Goal: Transaction & Acquisition: Purchase product/service

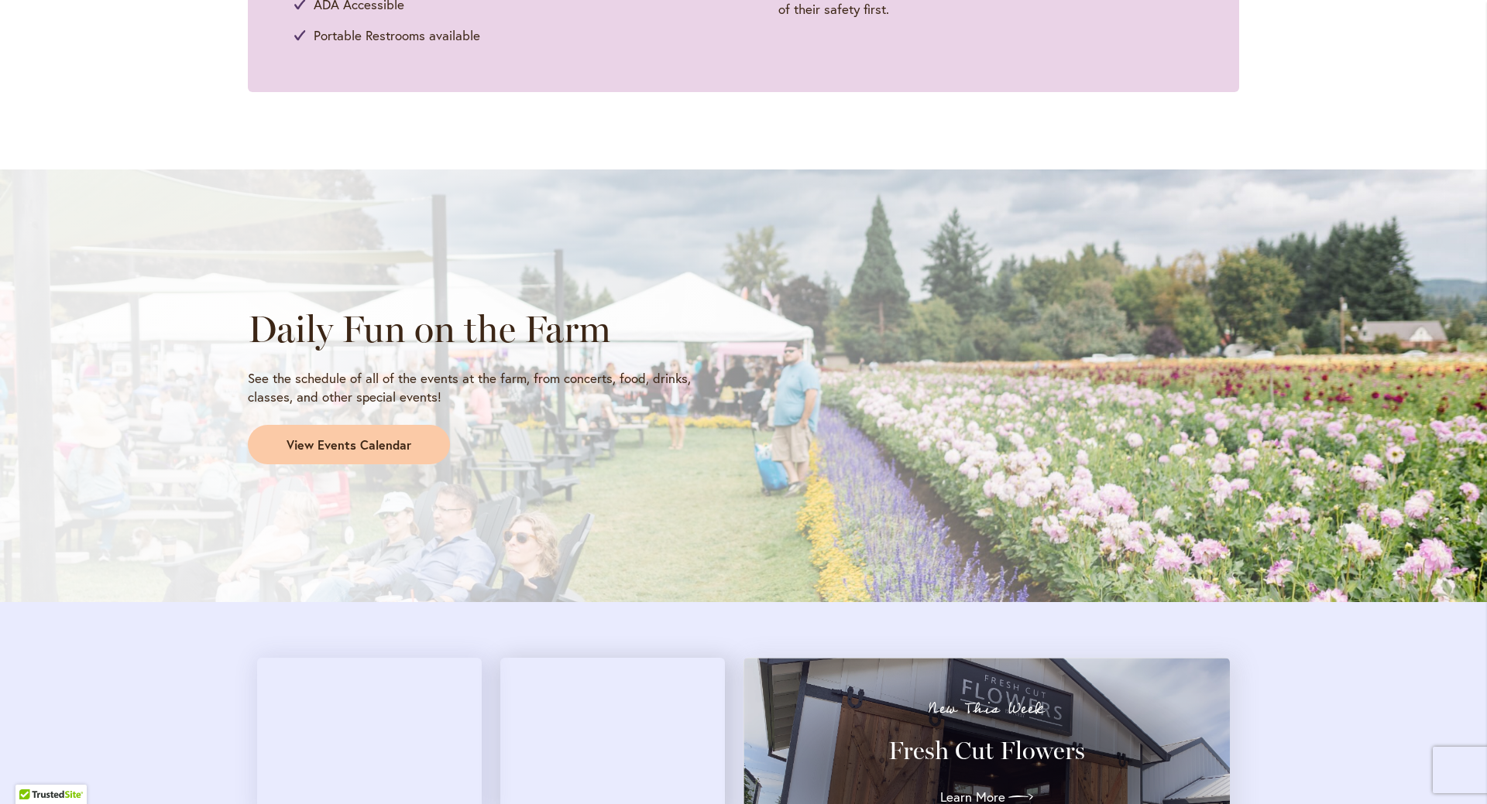
scroll to position [1161, 0]
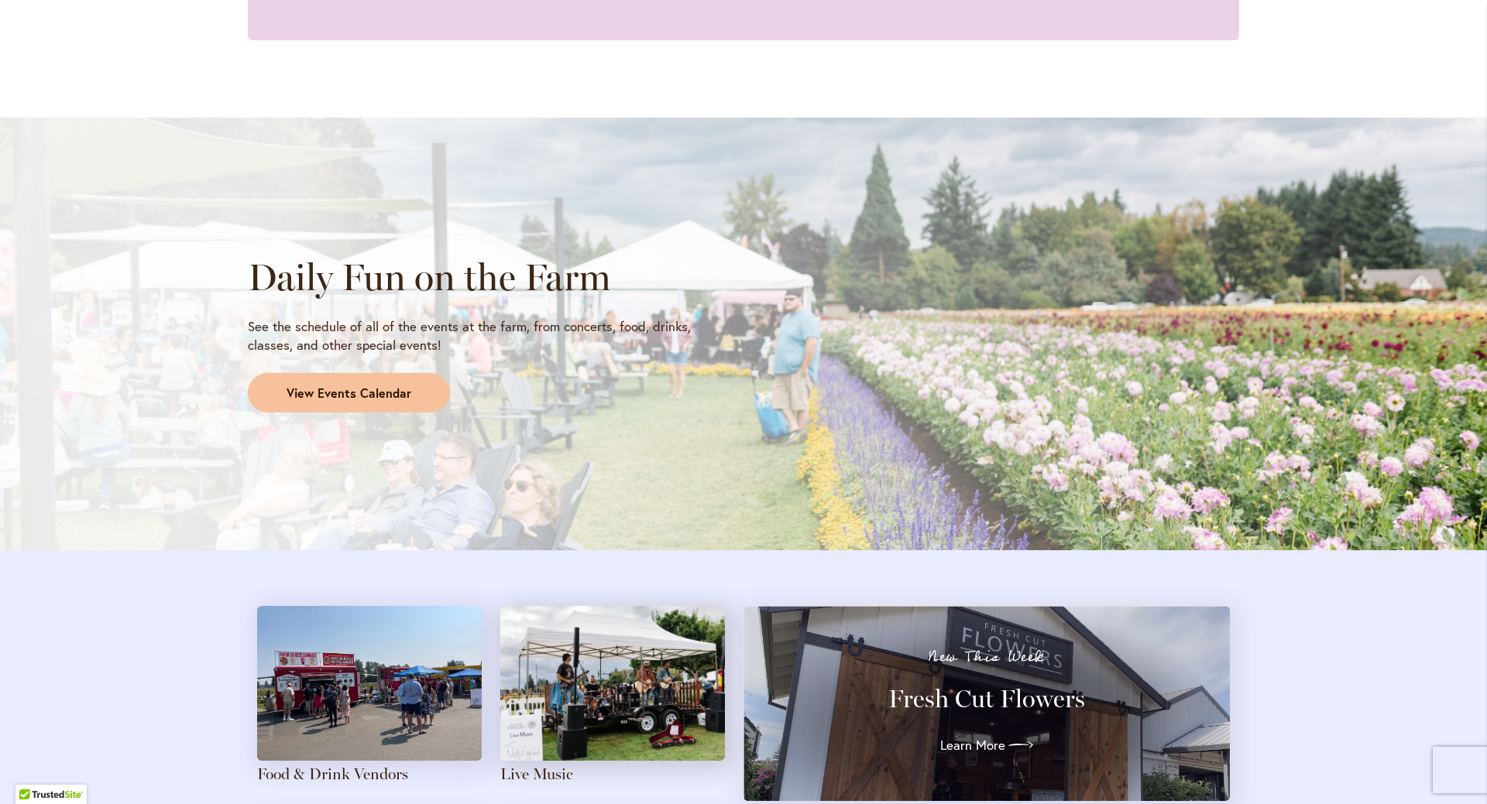
click at [337, 389] on span "View Events Calendar" at bounding box center [348, 394] width 125 height 18
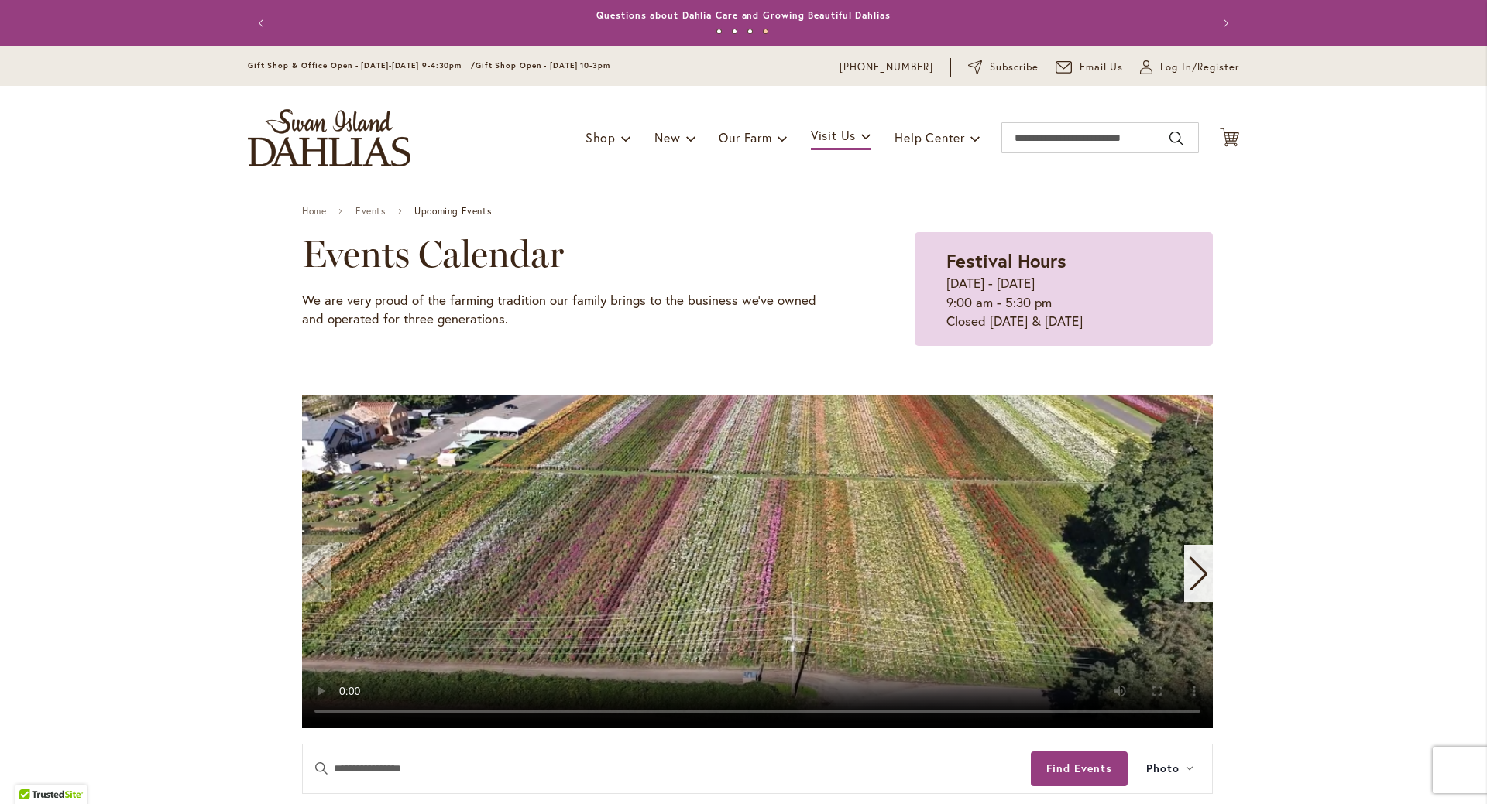
click at [492, 588] on video "1 / 11" at bounding box center [757, 562] width 911 height 333
click at [715, 581] on video "1 / 11" at bounding box center [757, 562] width 911 height 333
click at [771, 561] on video "1 / 11" at bounding box center [757, 562] width 911 height 333
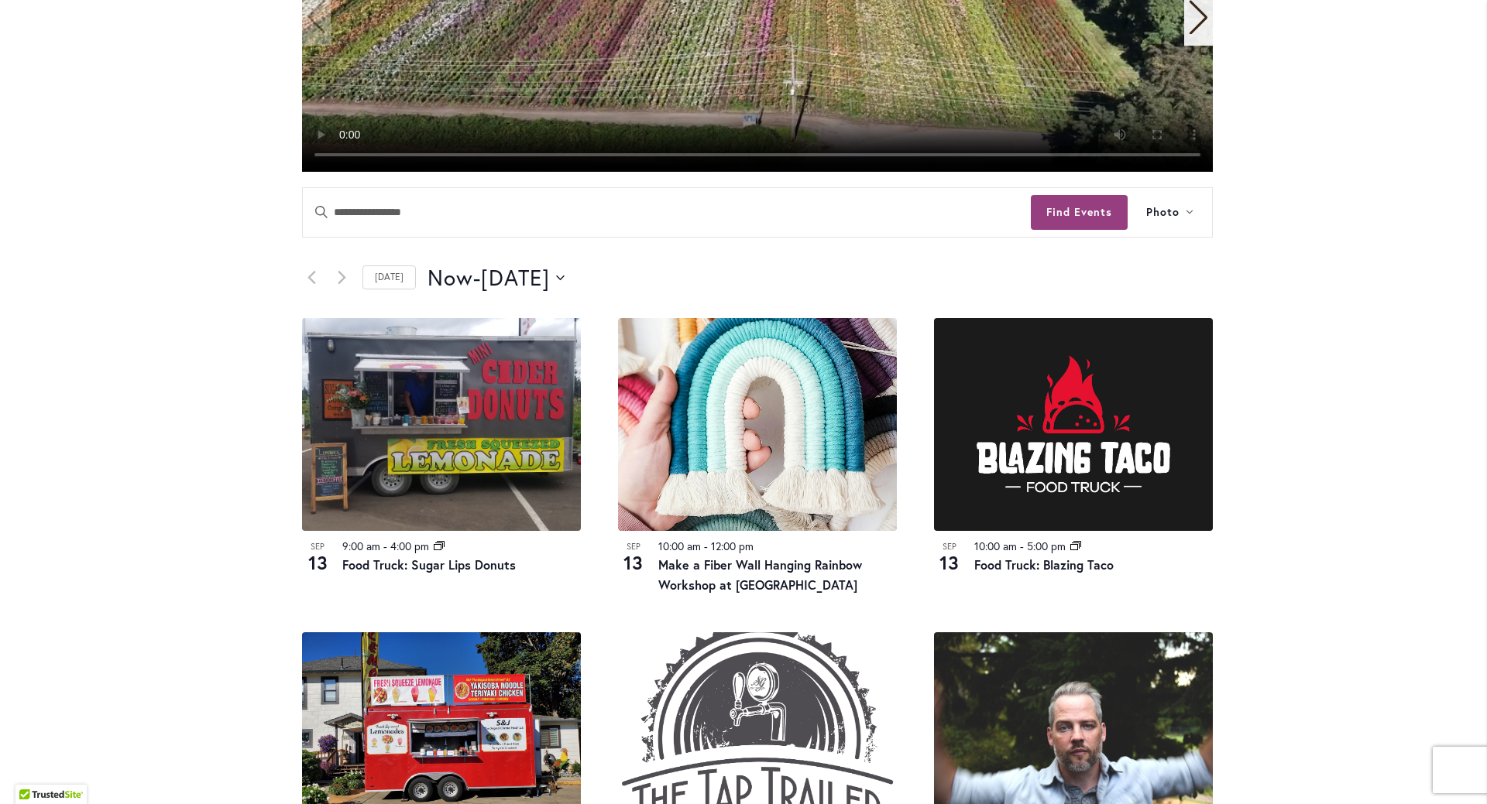
scroll to position [619, 0]
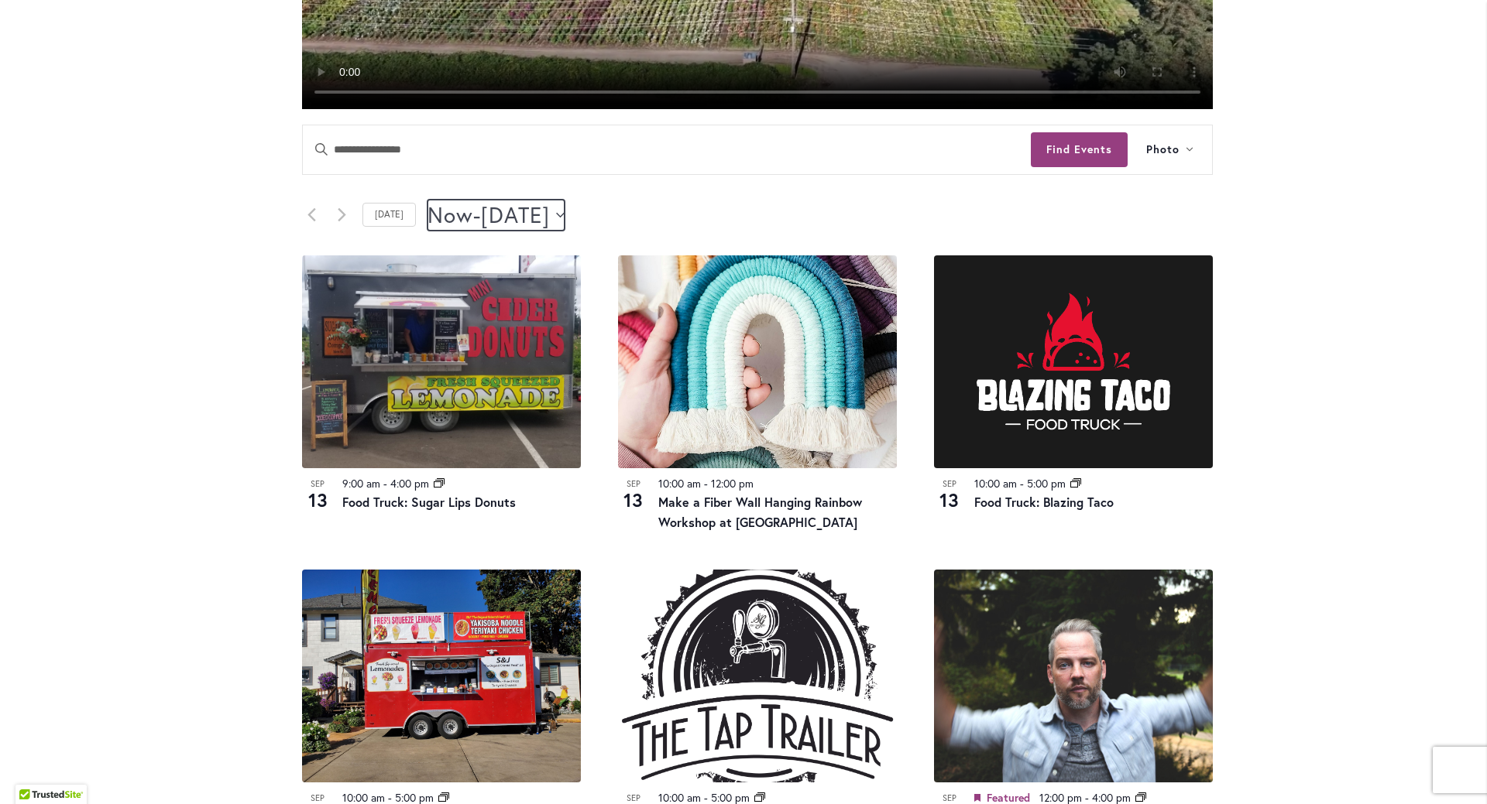
click at [564, 221] on button "Now Now - 9/14/2025 September 14" at bounding box center [495, 215] width 137 height 31
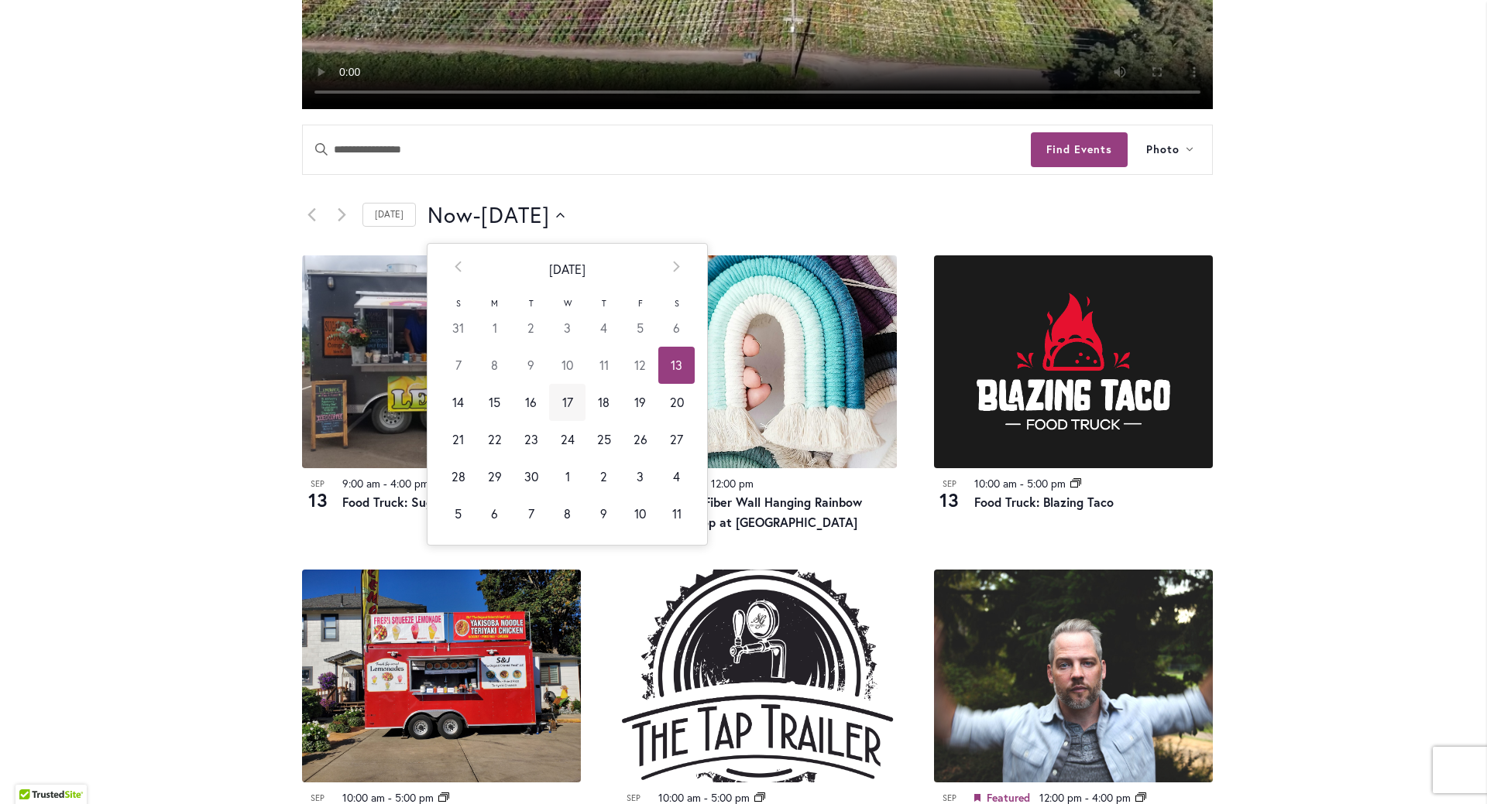
click at [566, 403] on td "17" at bounding box center [567, 402] width 36 height 37
type input "*********"
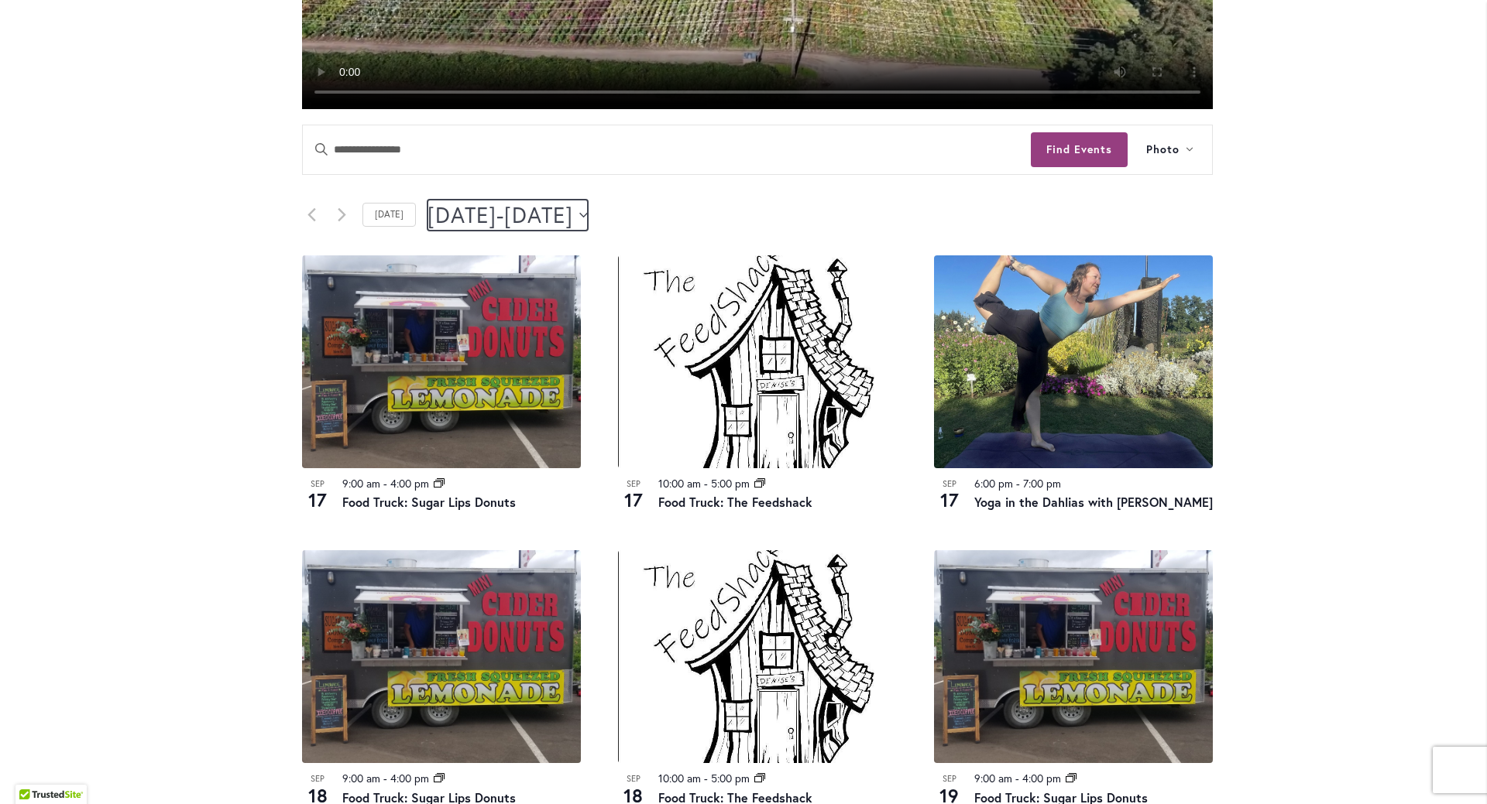
click at [573, 220] on span "September 20" at bounding box center [538, 215] width 69 height 31
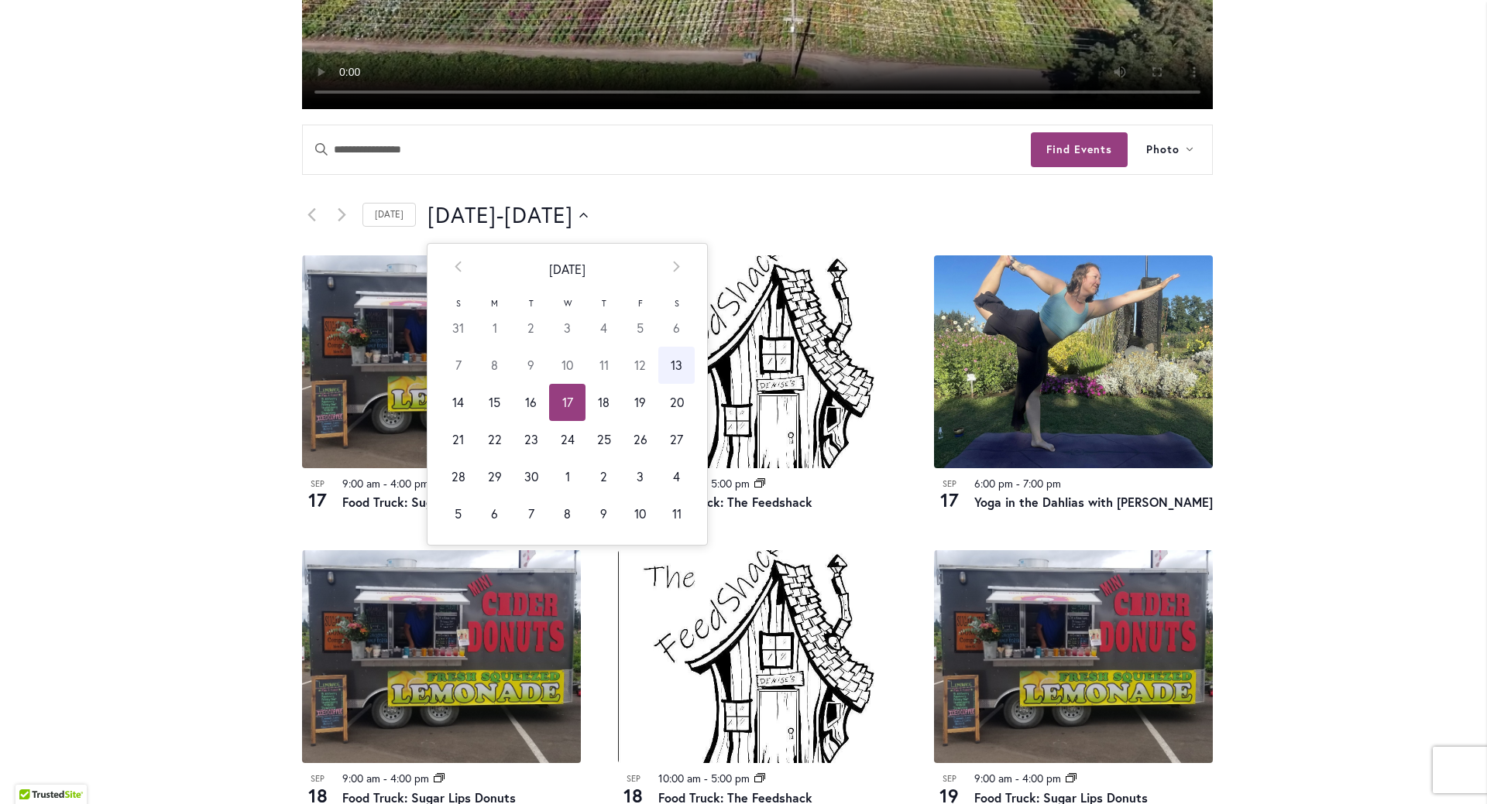
click at [1401, 484] on div "Skip to Content Gift Shop & Office Open - Monday-Friday 9-4:30pm / Gift Shop Op…" at bounding box center [743, 605] width 1487 height 2359
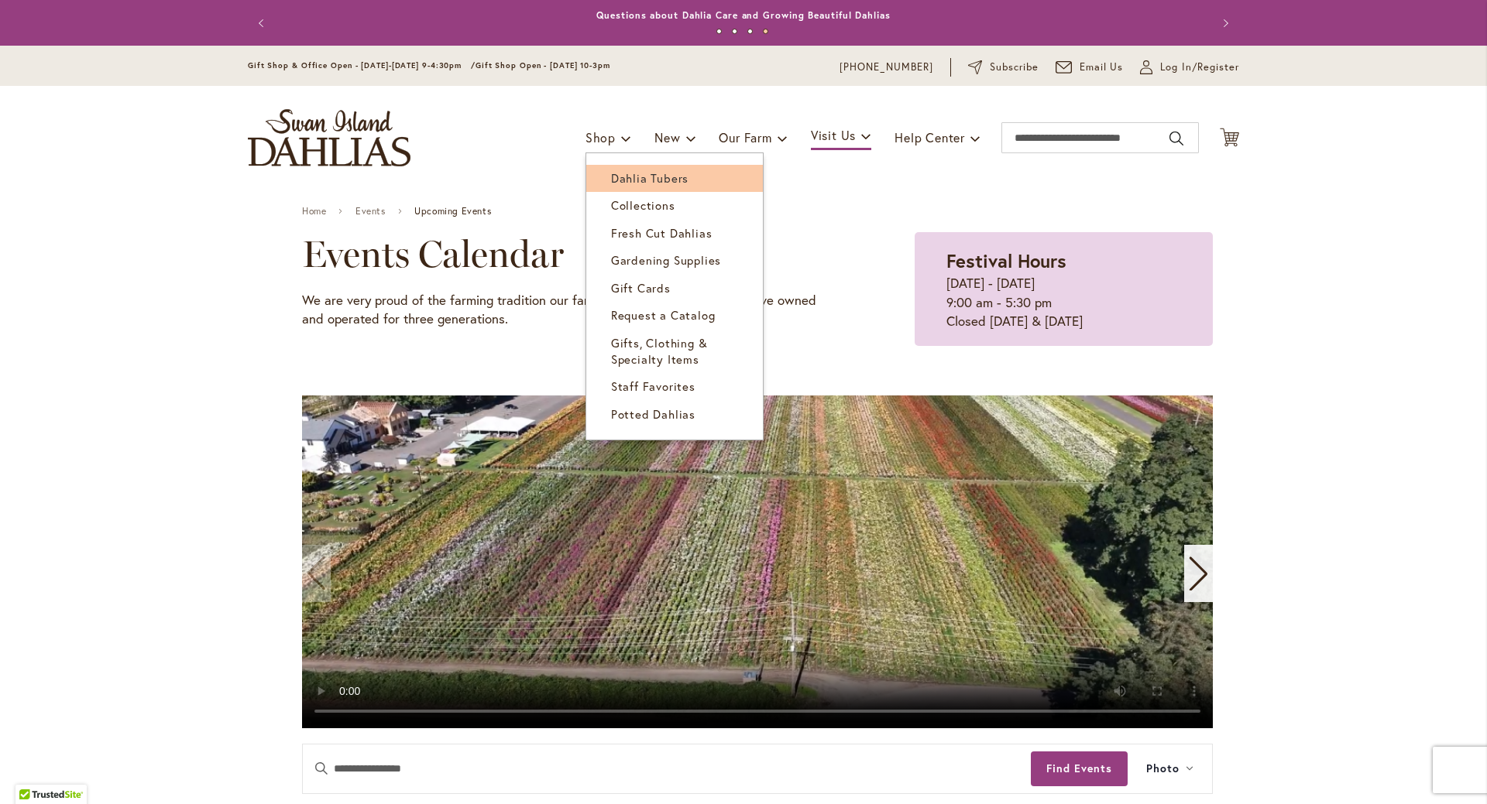
click at [617, 182] on span "Dahlia Tubers" at bounding box center [649, 177] width 77 height 15
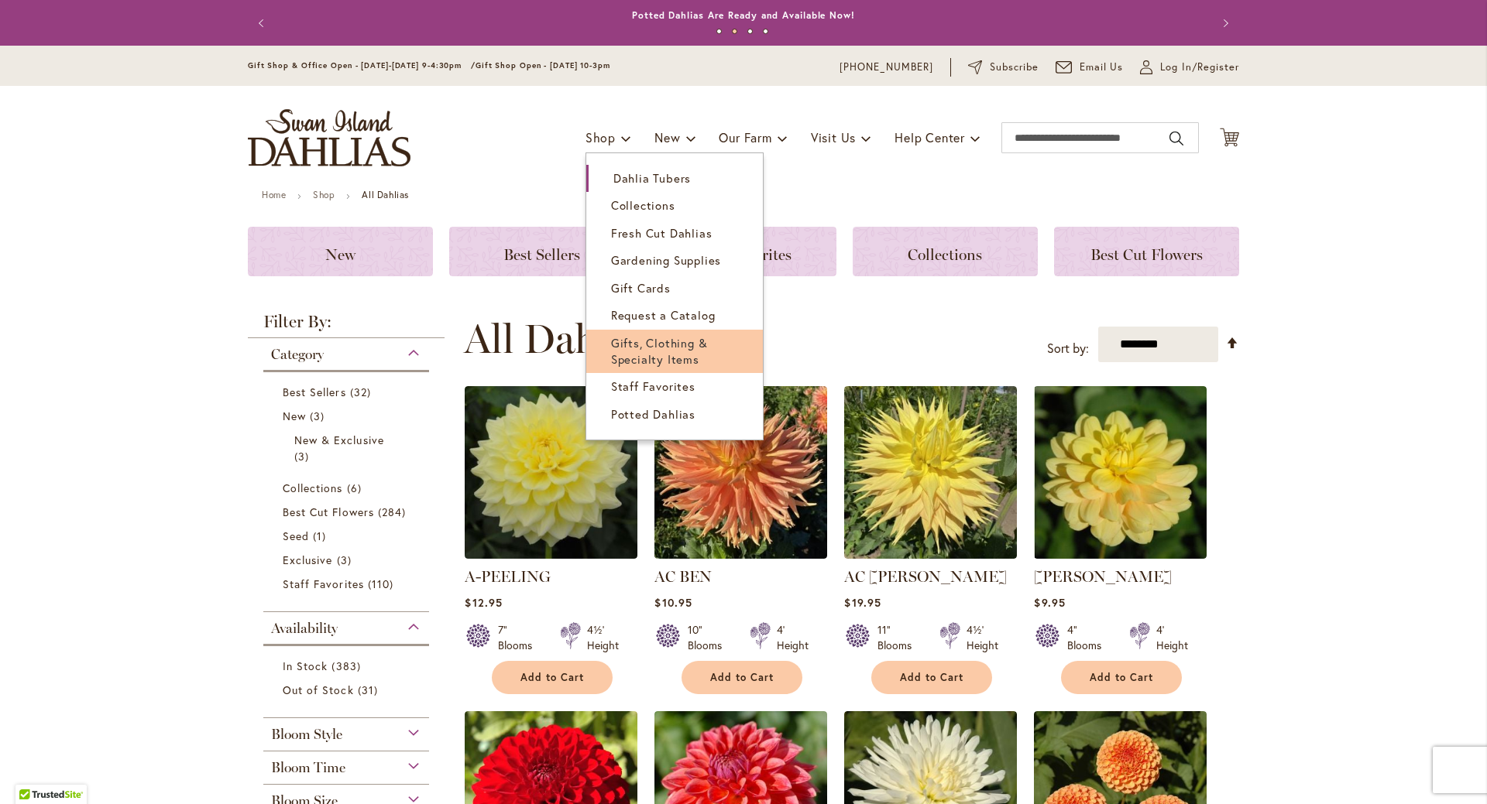
click at [715, 351] on link "Gifts, Clothing & Specialty Items" at bounding box center [674, 352] width 177 height 44
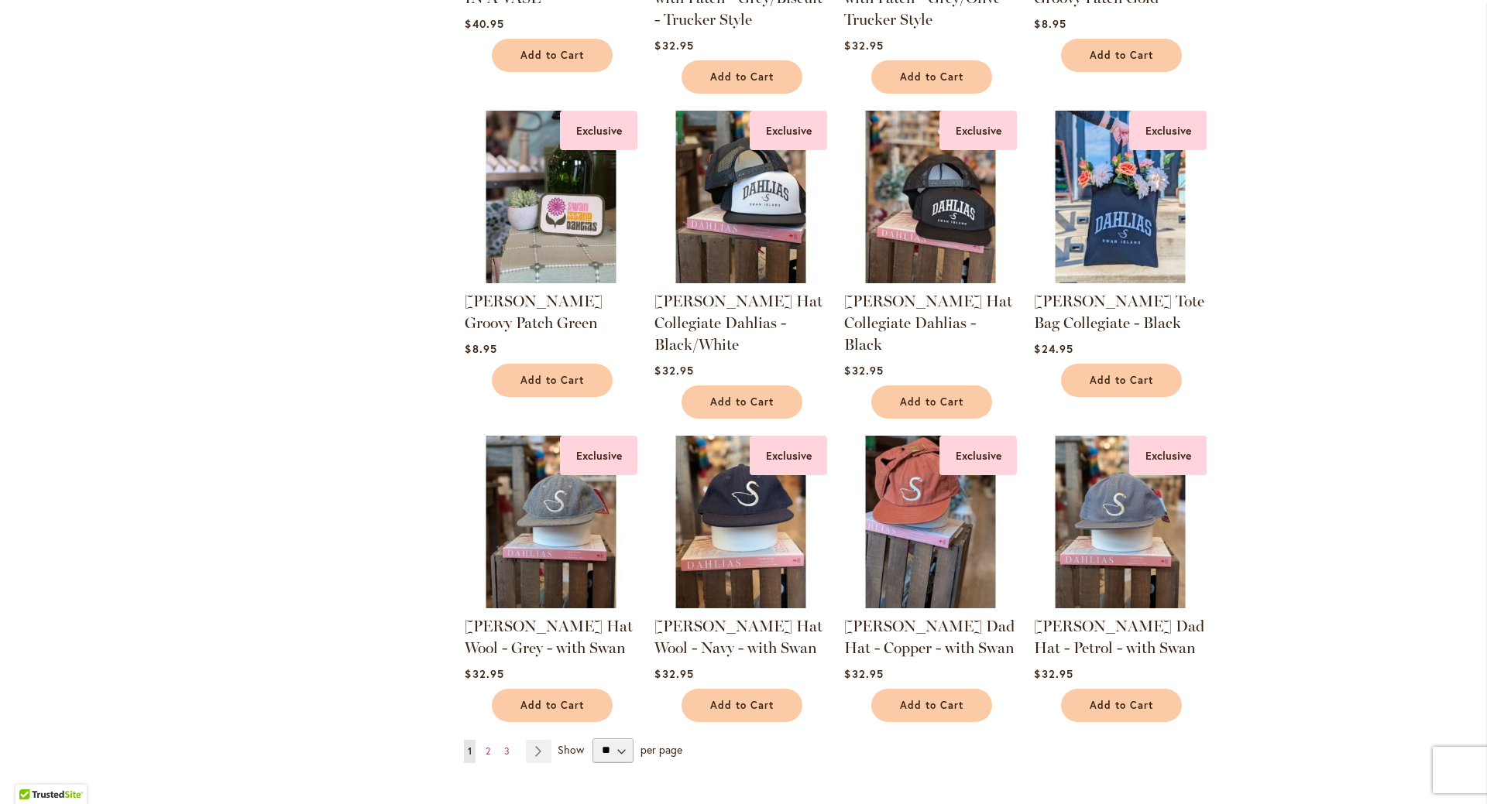
scroll to position [1084, 0]
